Goal: Information Seeking & Learning: Learn about a topic

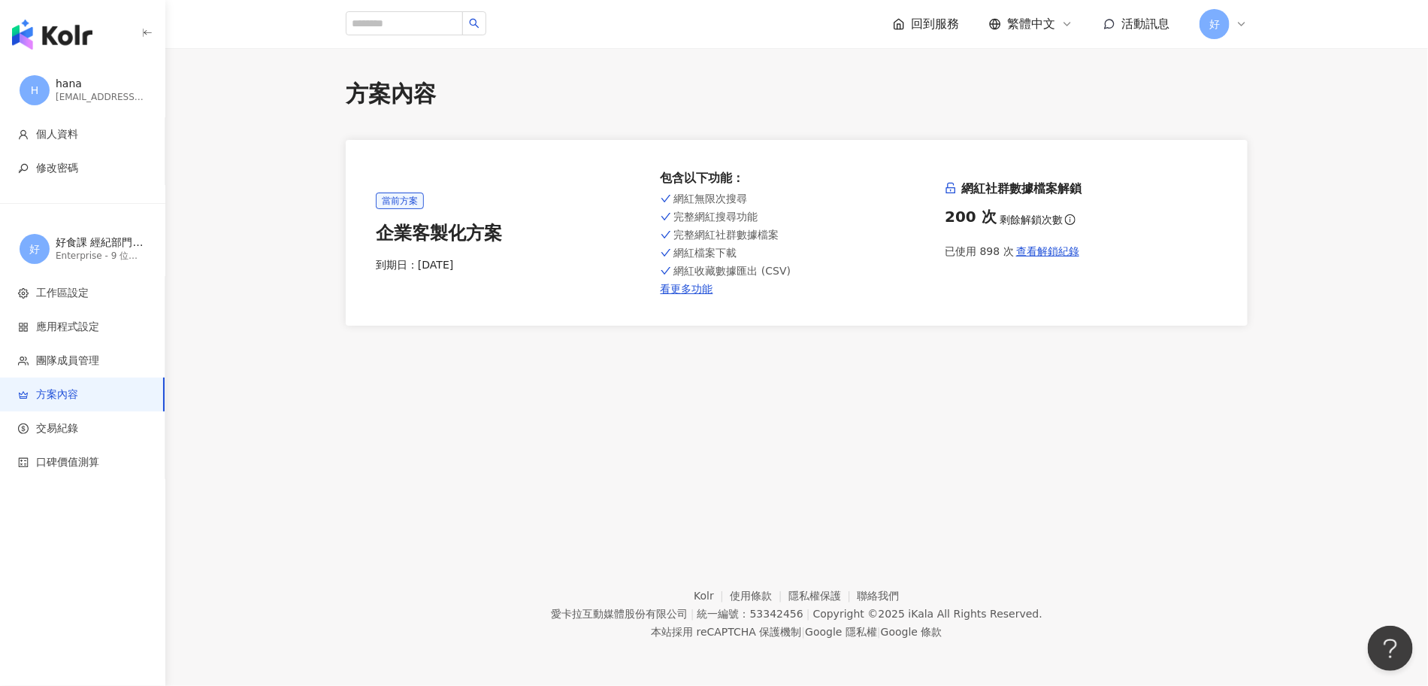
click at [71, 29] on img "button" at bounding box center [52, 35] width 80 height 30
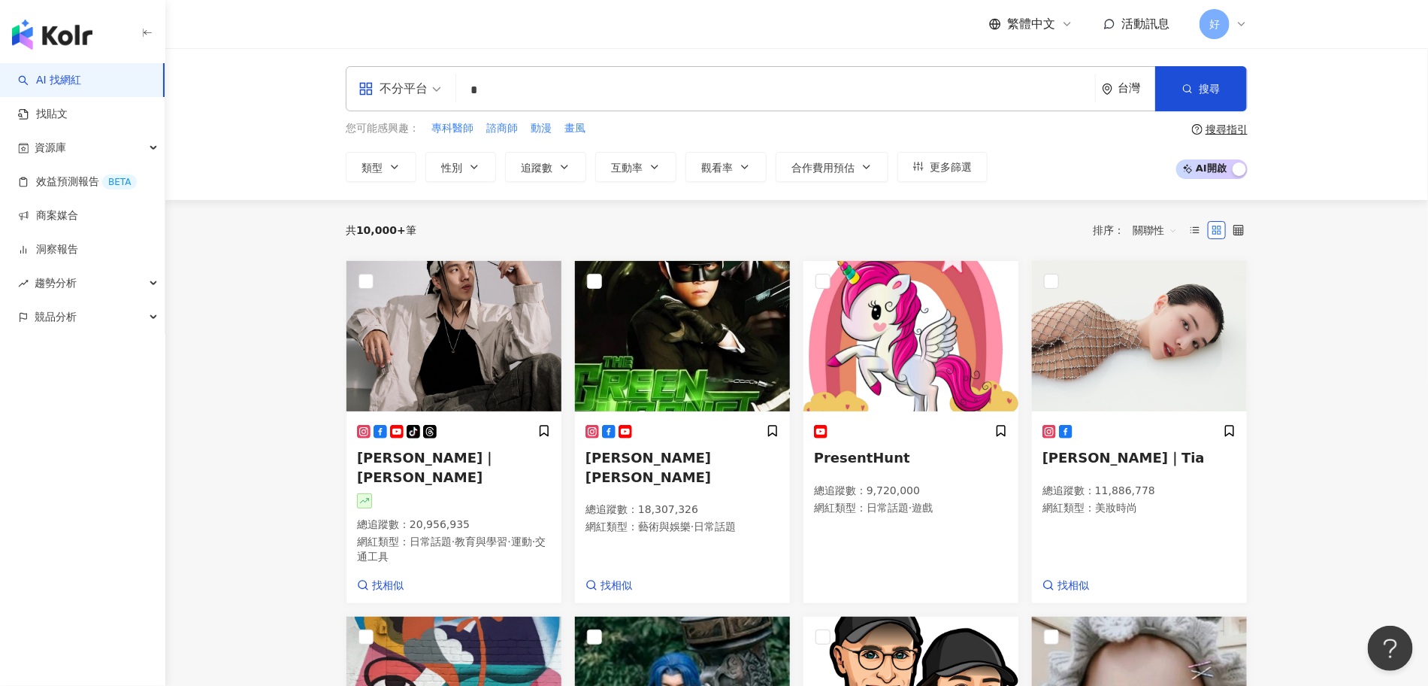
click at [565, 77] on input "*" at bounding box center [775, 90] width 627 height 29
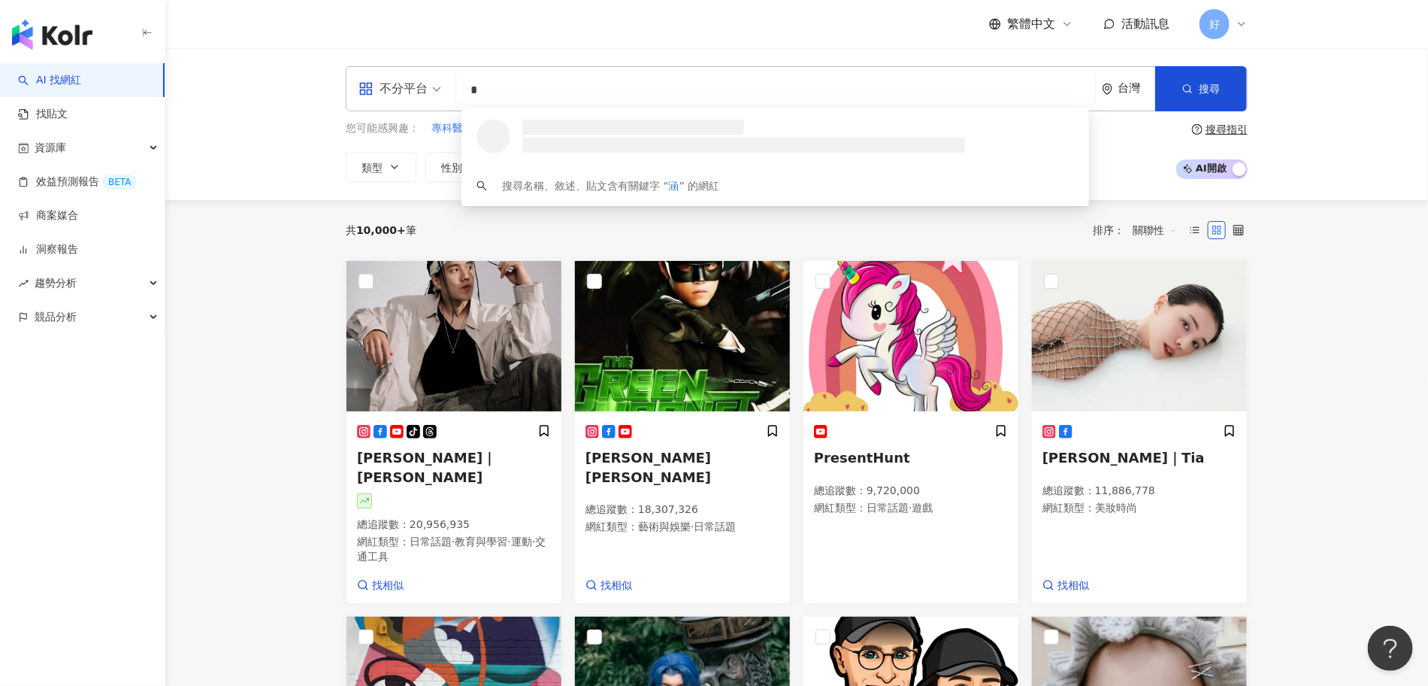
drag, startPoint x: 492, startPoint y: 86, endPoint x: 465, endPoint y: 85, distance: 26.4
click at [465, 85] on input "*" at bounding box center [775, 90] width 627 height 29
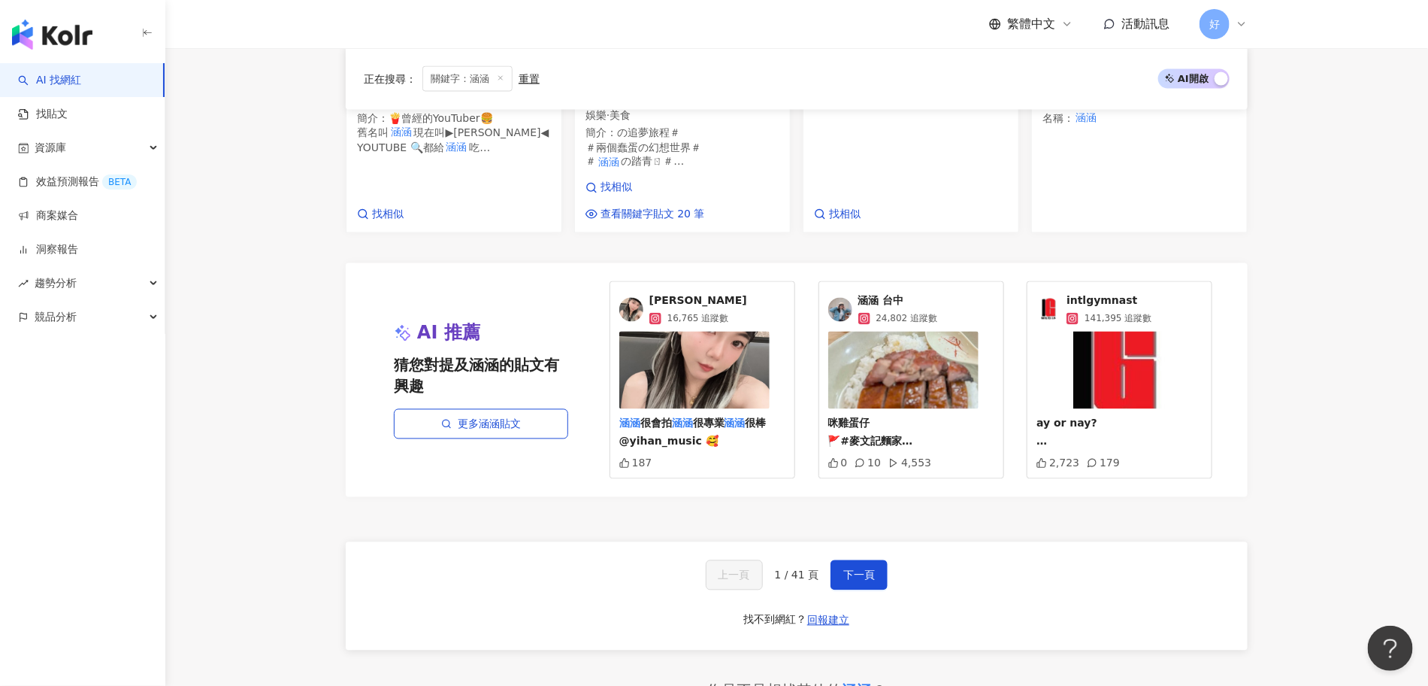
scroll to position [1423, 0]
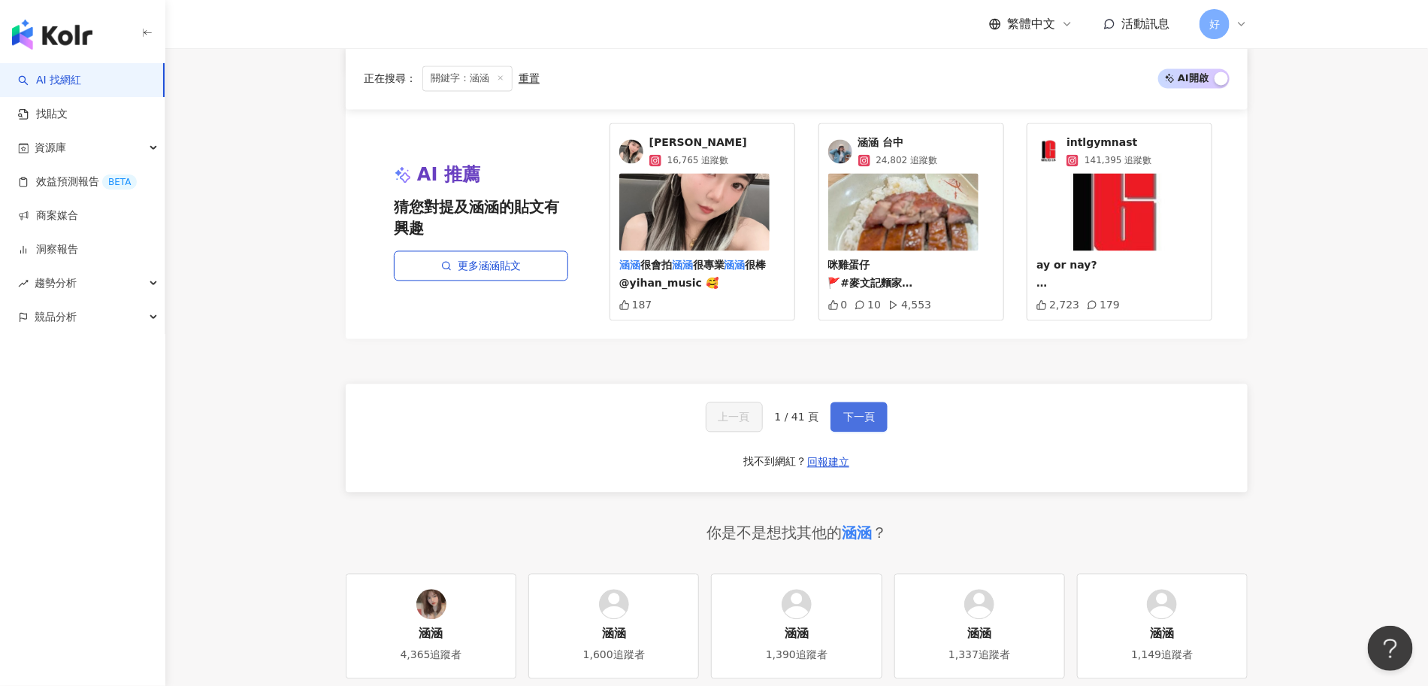
type input "**"
click at [849, 425] on button "下一頁" at bounding box center [859, 417] width 57 height 30
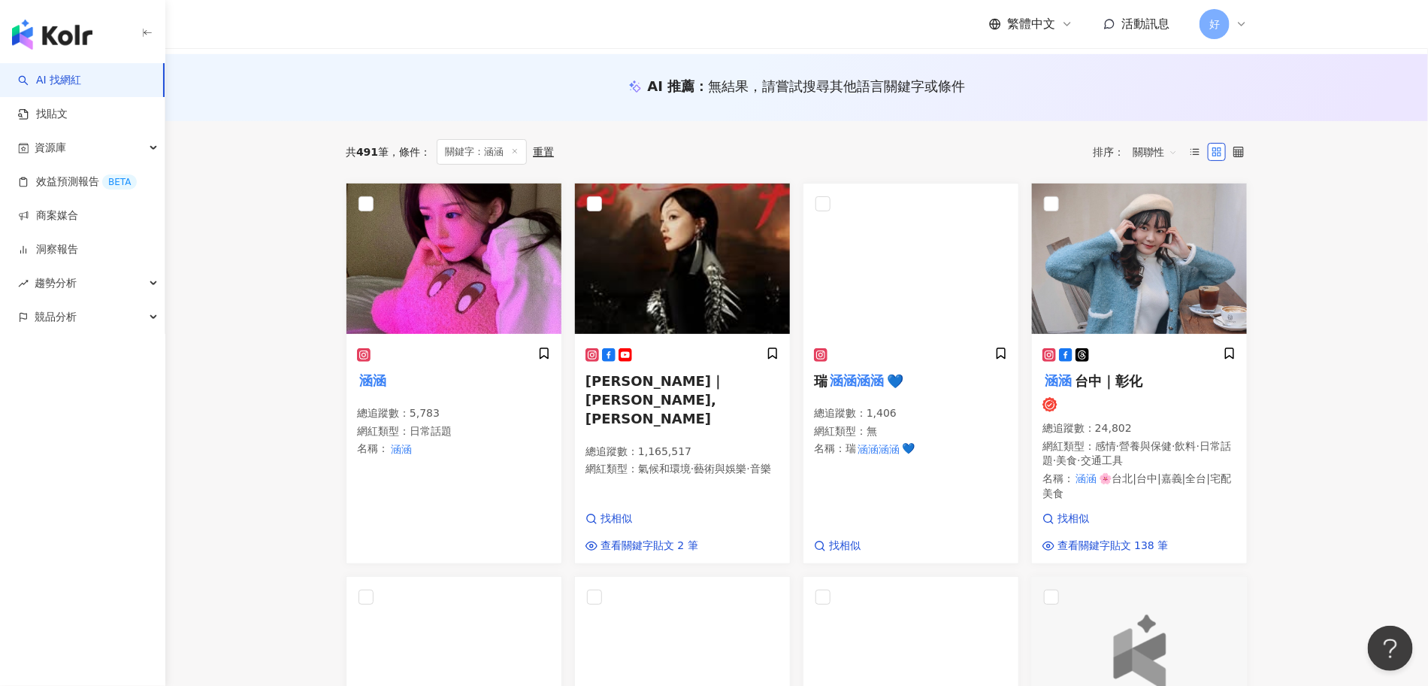
scroll to position [145, 0]
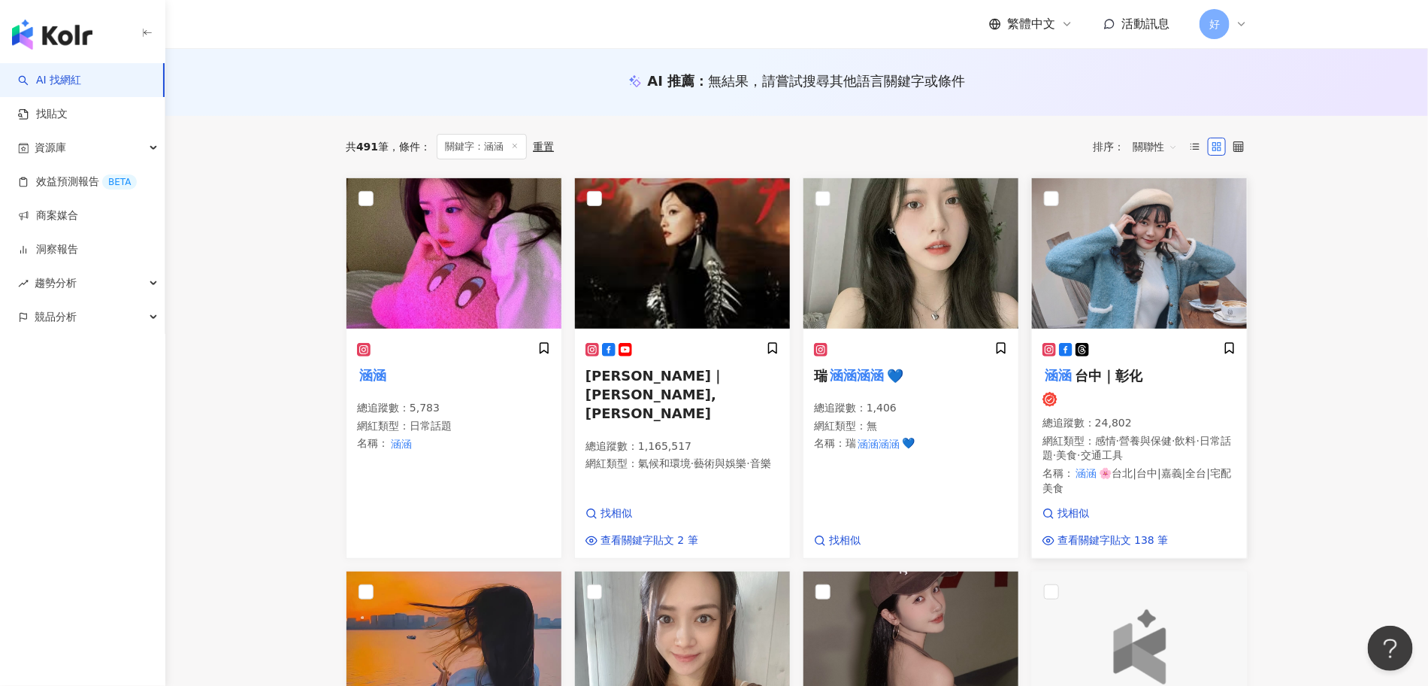
click at [1104, 371] on span "台中｜彰化" at bounding box center [1109, 376] width 68 height 16
